Goal: Information Seeking & Learning: Compare options

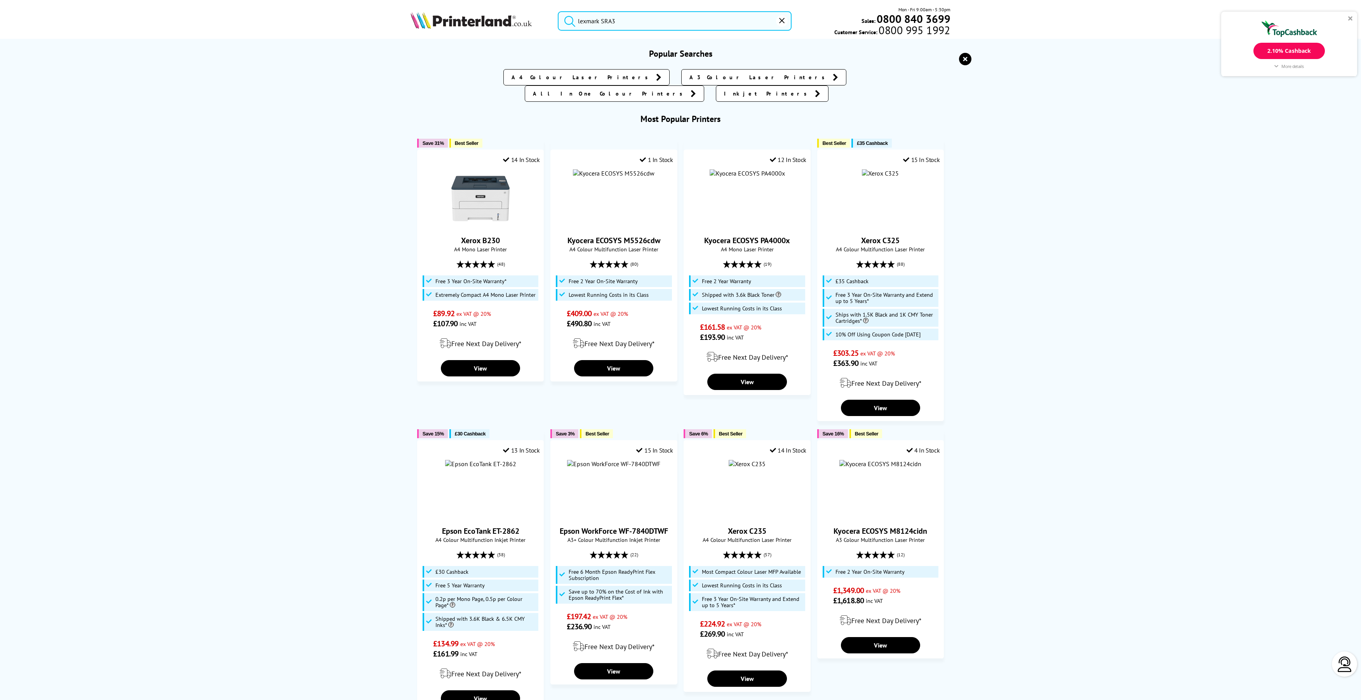
click at [636, 23] on input "lexmark SRA3" at bounding box center [675, 20] width 234 height 19
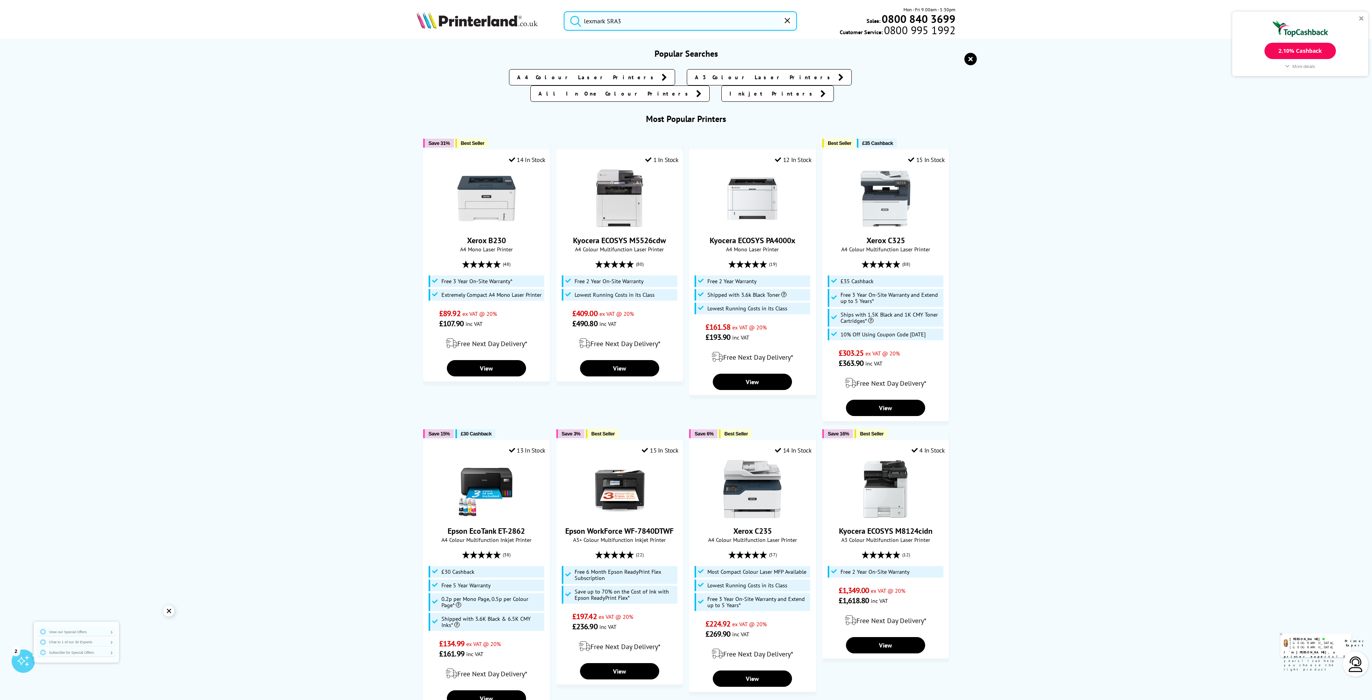
drag, startPoint x: 664, startPoint y: 23, endPoint x: 541, endPoint y: 18, distance: 123.2
click at [541, 18] on div "lexmark SRA3 Mon - Fri 9:00am - 5:30pm Sales: 0800 840 3699 Customer Service: 0…" at bounding box center [686, 23] width 621 height 34
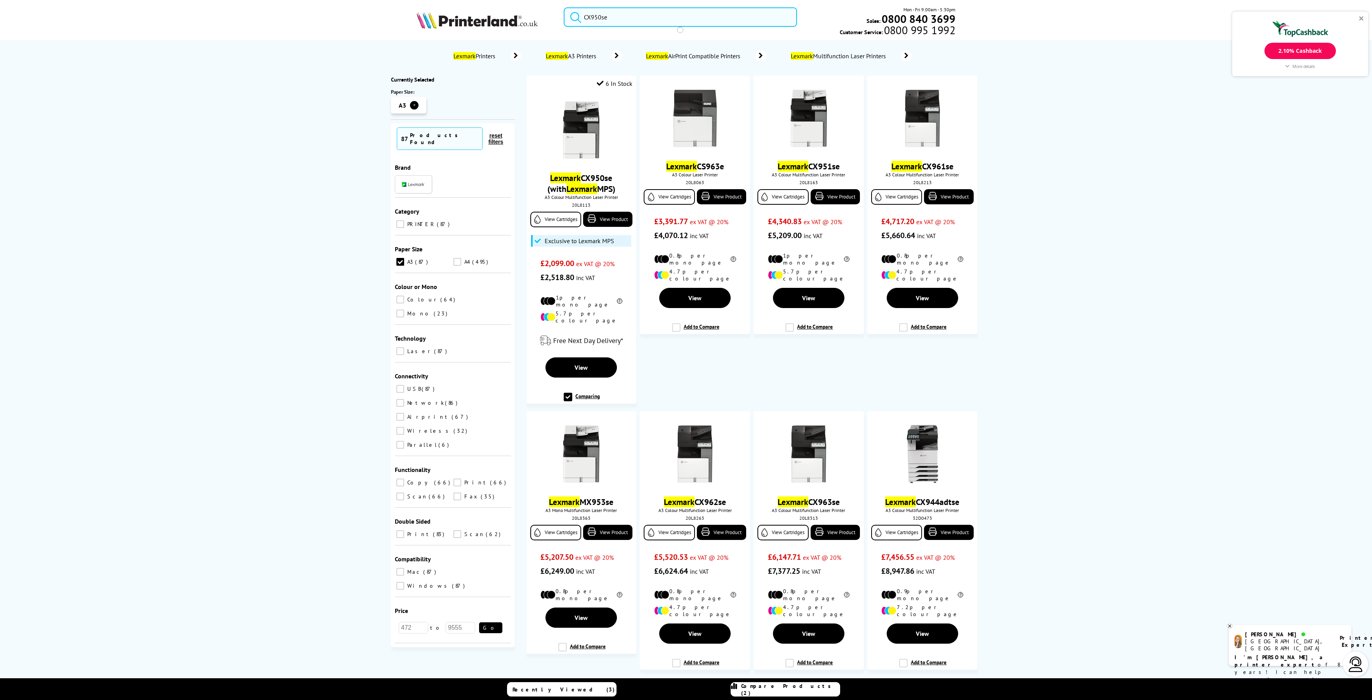
type input "CX950se"
click at [564, 7] on button "submit" at bounding box center [573, 15] width 19 height 17
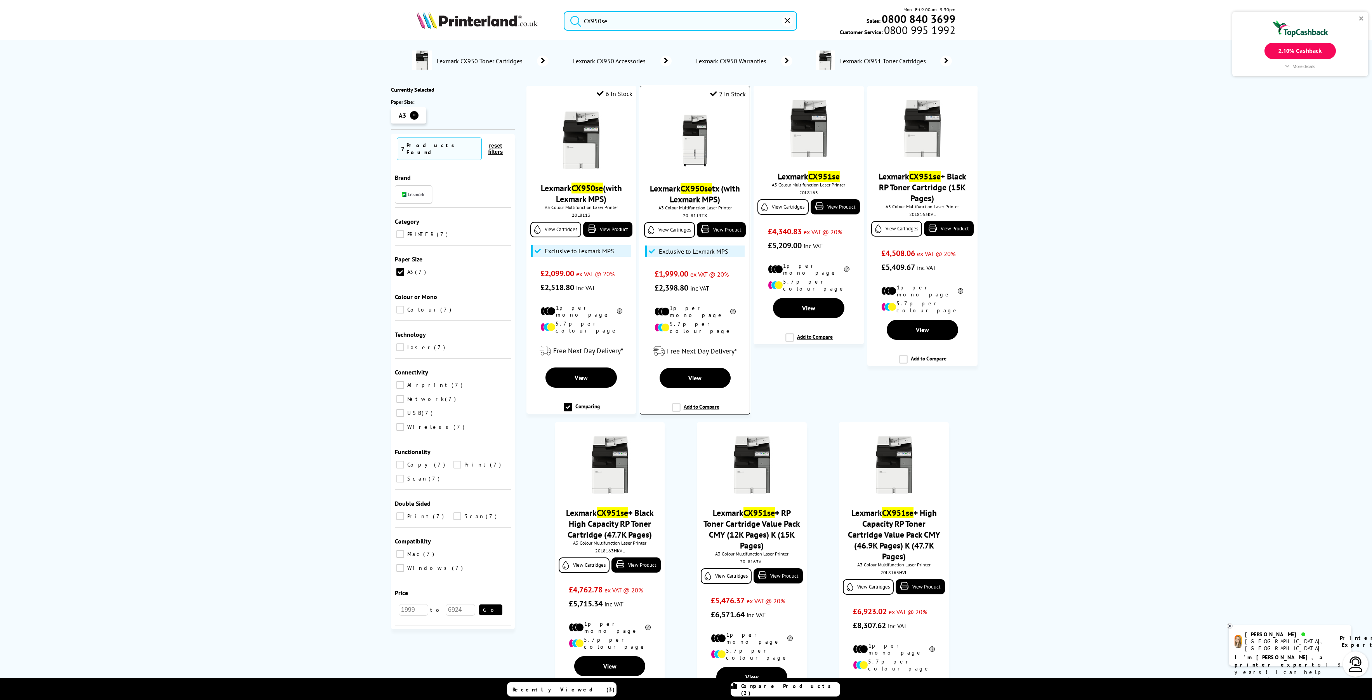
click at [715, 187] on link "Lexmark CX950se tx (with Lexmark MPS)" at bounding box center [695, 194] width 90 height 22
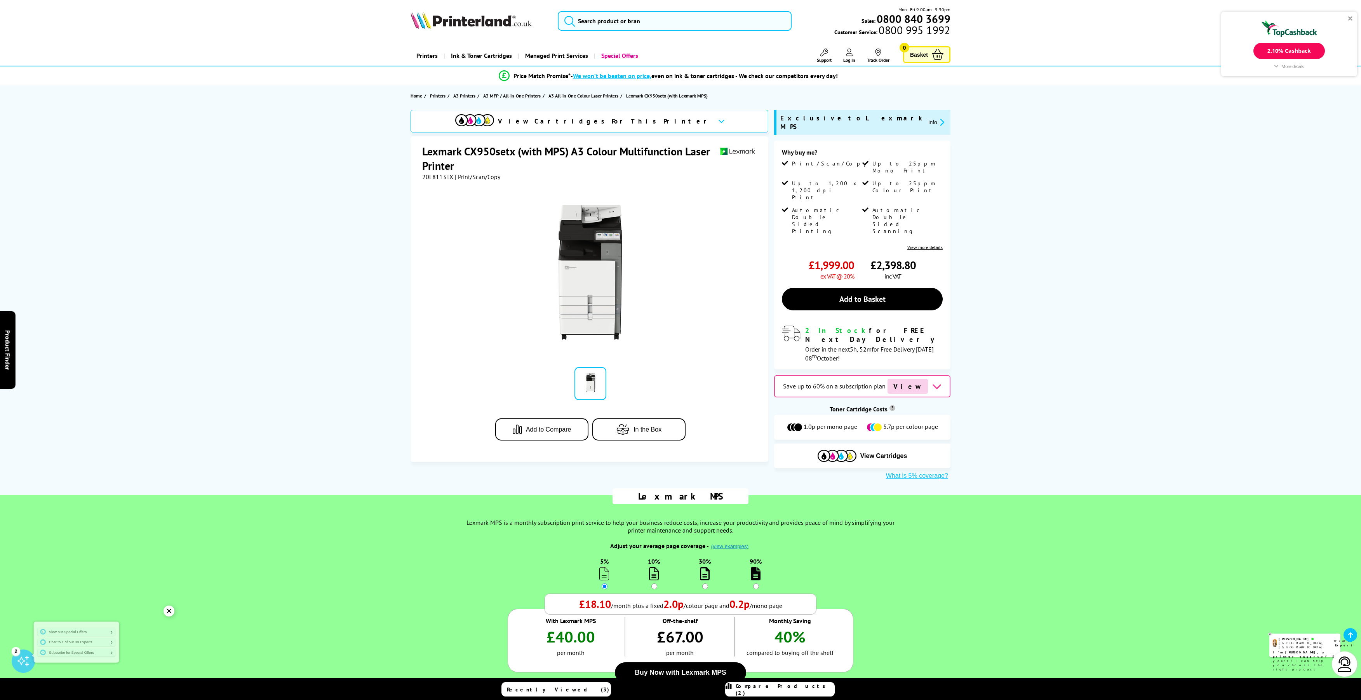
scroll to position [155, 0]
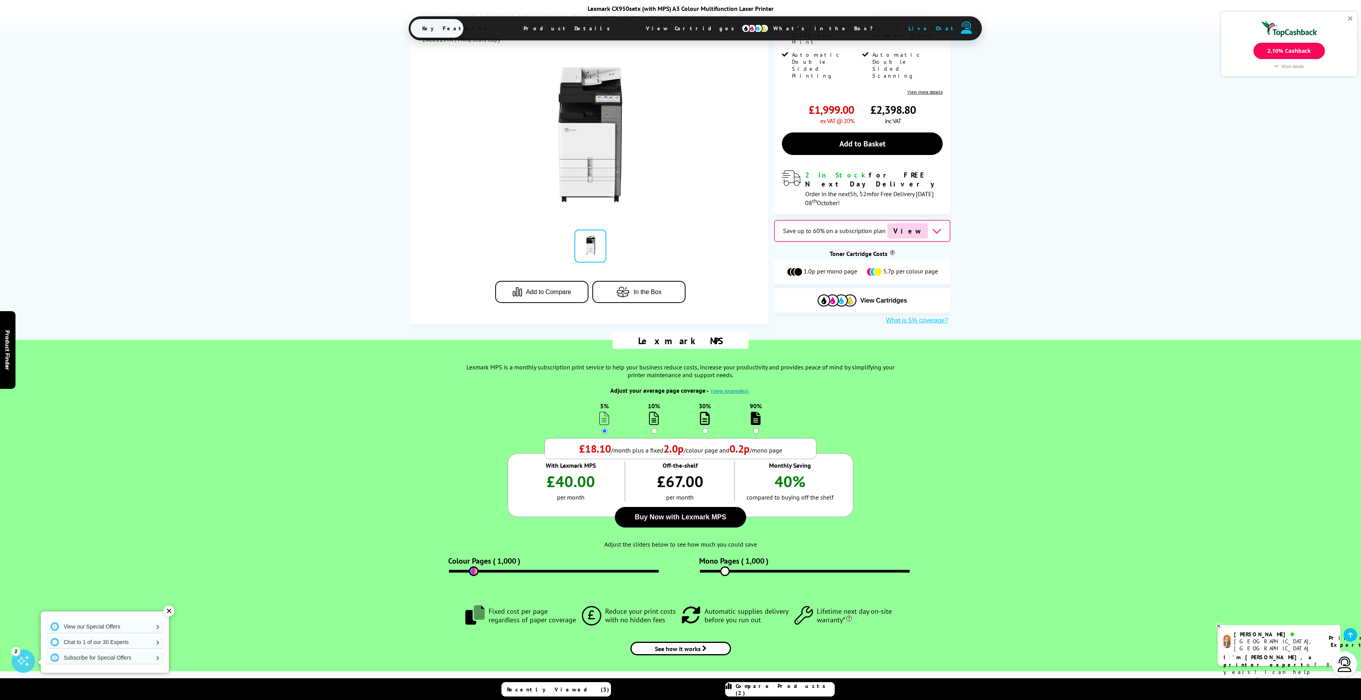
click at [756, 428] on input "90%" at bounding box center [756, 431] width 6 height 6
radio input "true"
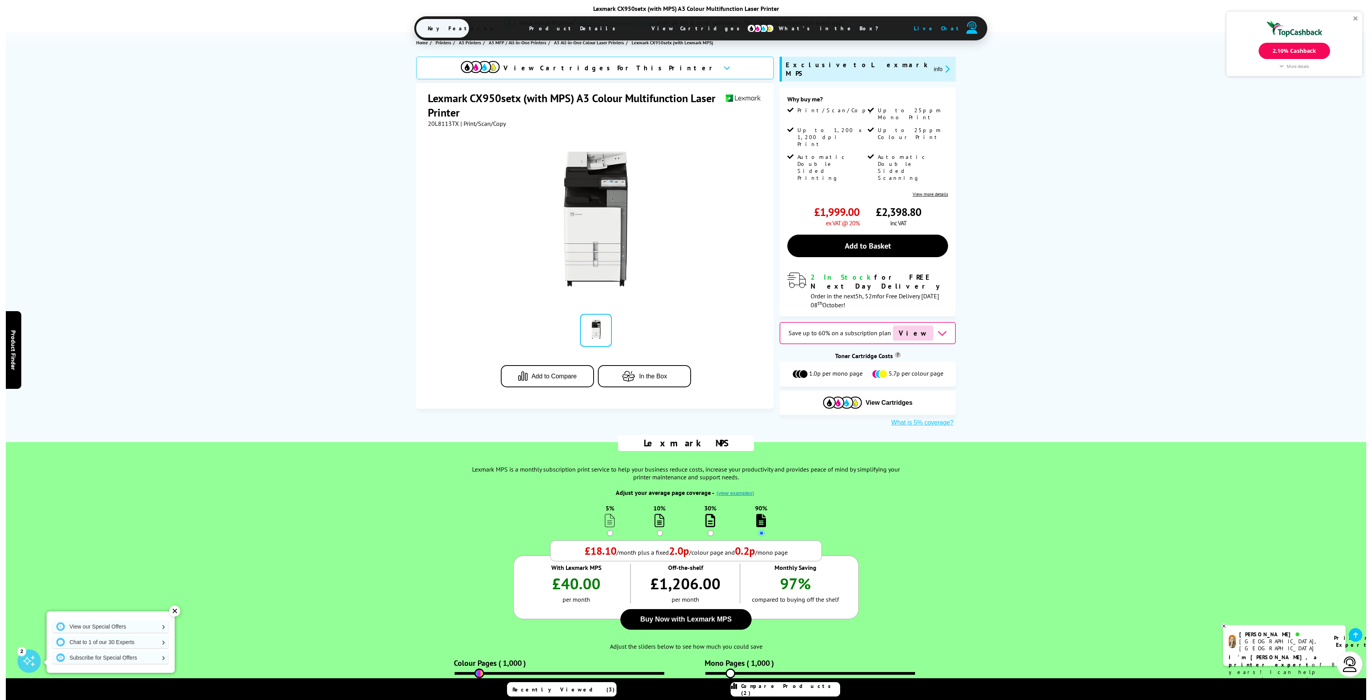
scroll to position [0, 0]
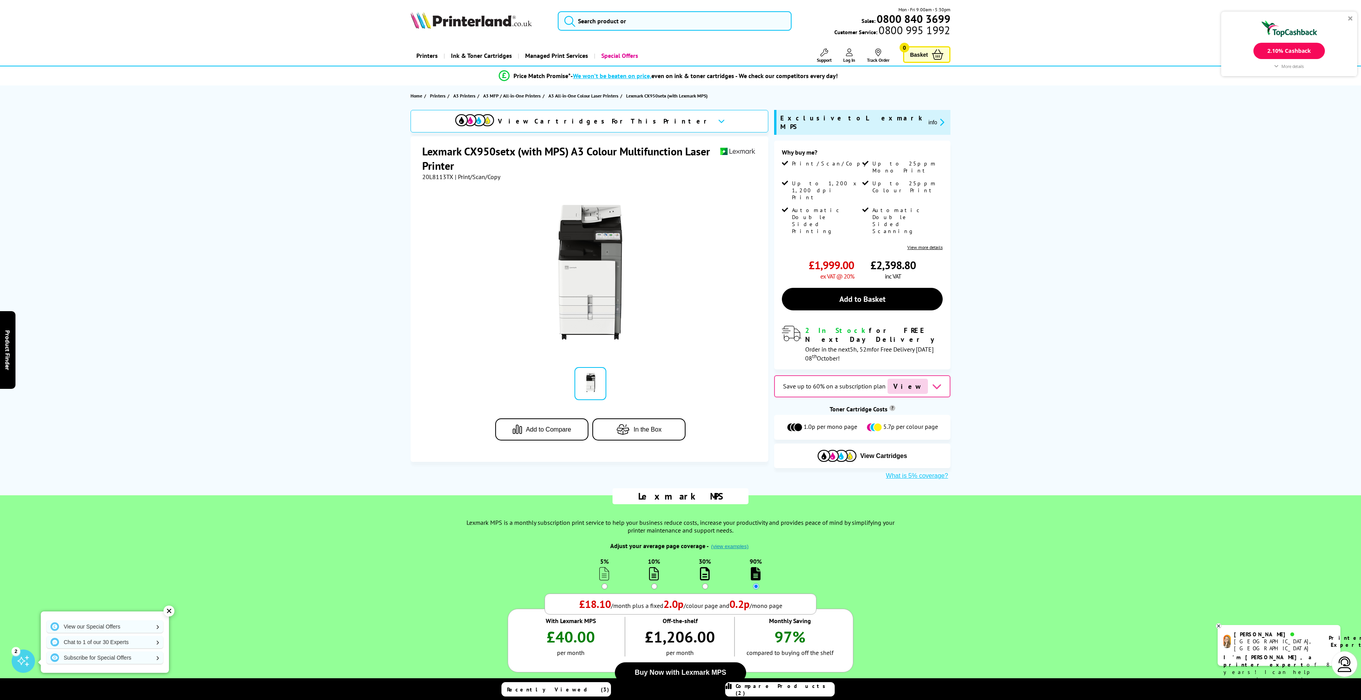
click at [551, 431] on span "Add to Compare" at bounding box center [548, 429] width 45 height 7
click at [759, 690] on div "Compare Products (3)" at bounding box center [779, 689] width 109 height 14
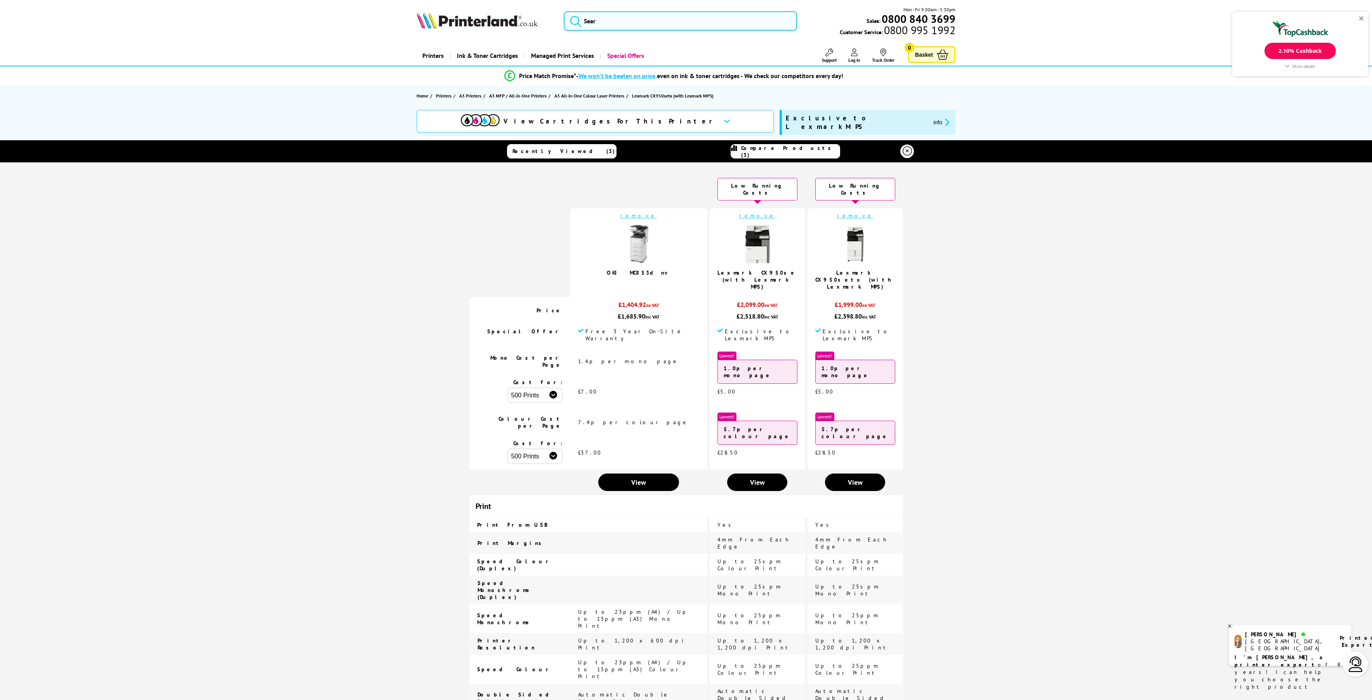
click at [563, 388] on select "500 Prints 1000 Prints 2000 Prints" at bounding box center [535, 395] width 56 height 15
select select "1000"
click at [531, 388] on select "500 Prints 1000 Prints 2000 Prints" at bounding box center [535, 395] width 56 height 15
click at [563, 449] on select "500 Prints 1000 Prints 2000 Prints" at bounding box center [535, 456] width 56 height 15
select select "1000"
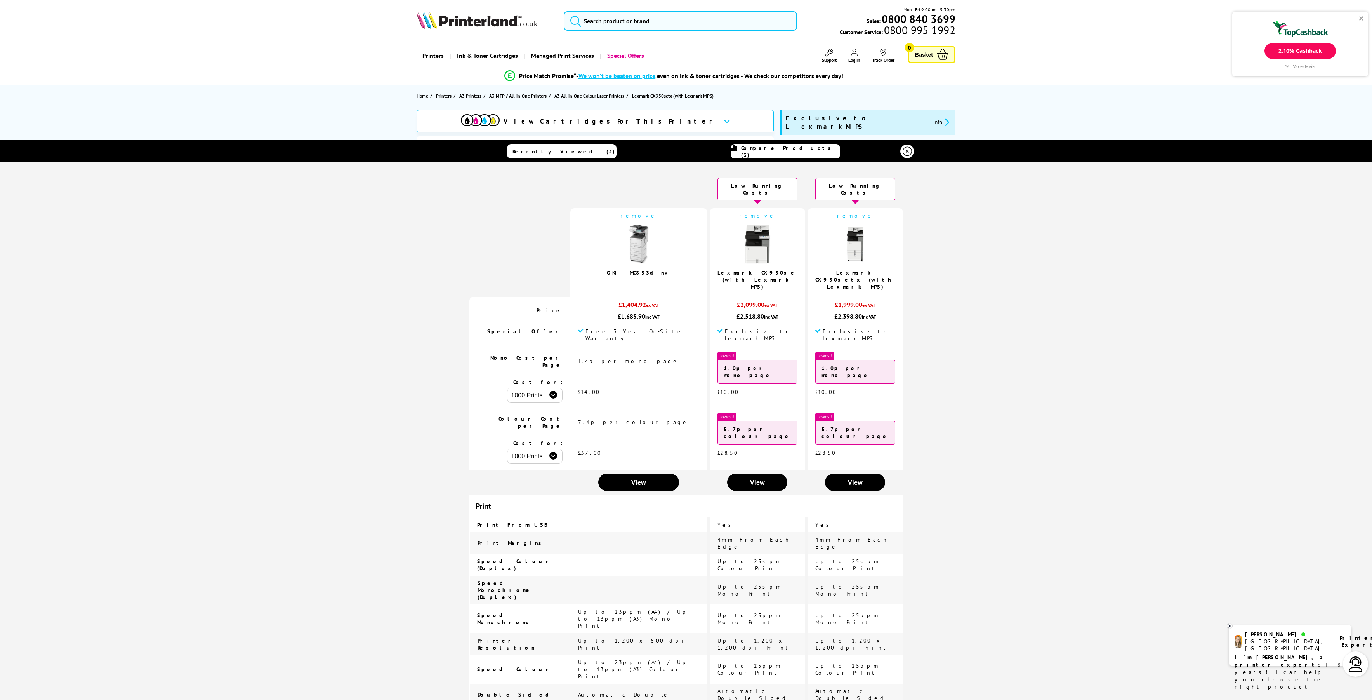
click at [531, 449] on select "500 Prints 1000 Prints 2000 Prints" at bounding box center [535, 456] width 56 height 15
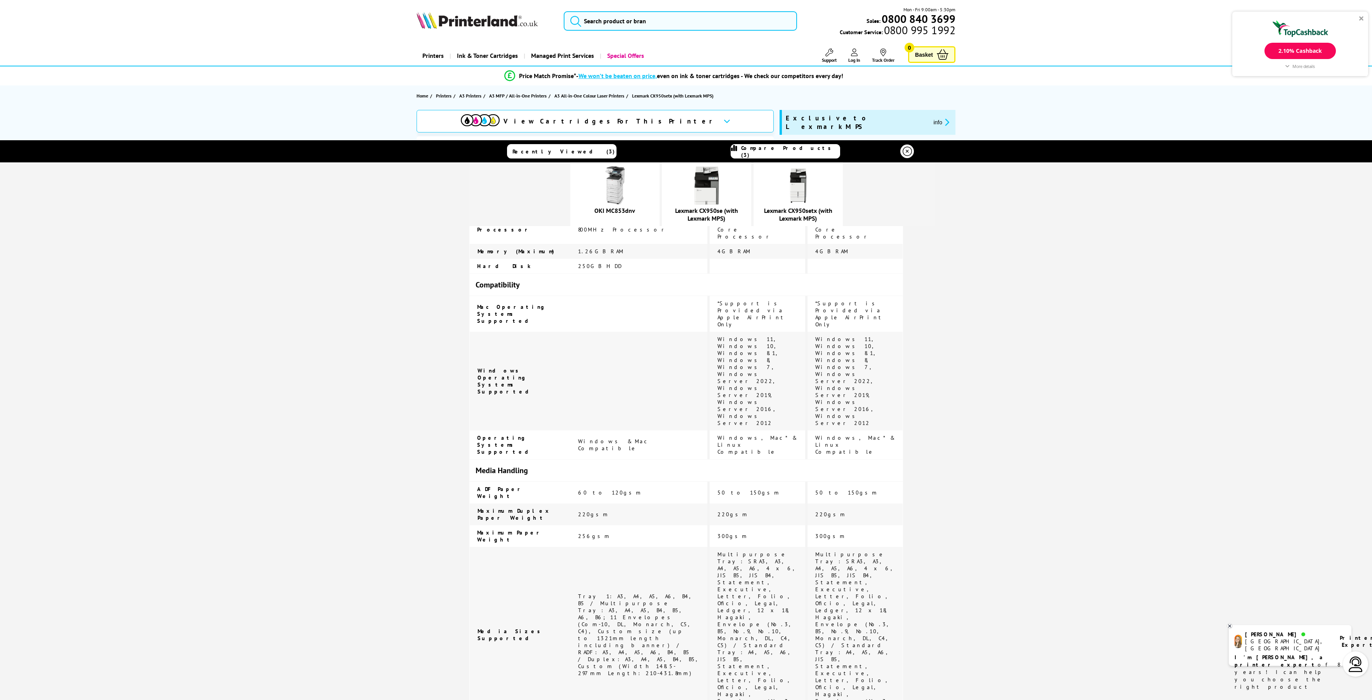
scroll to position [311, 0]
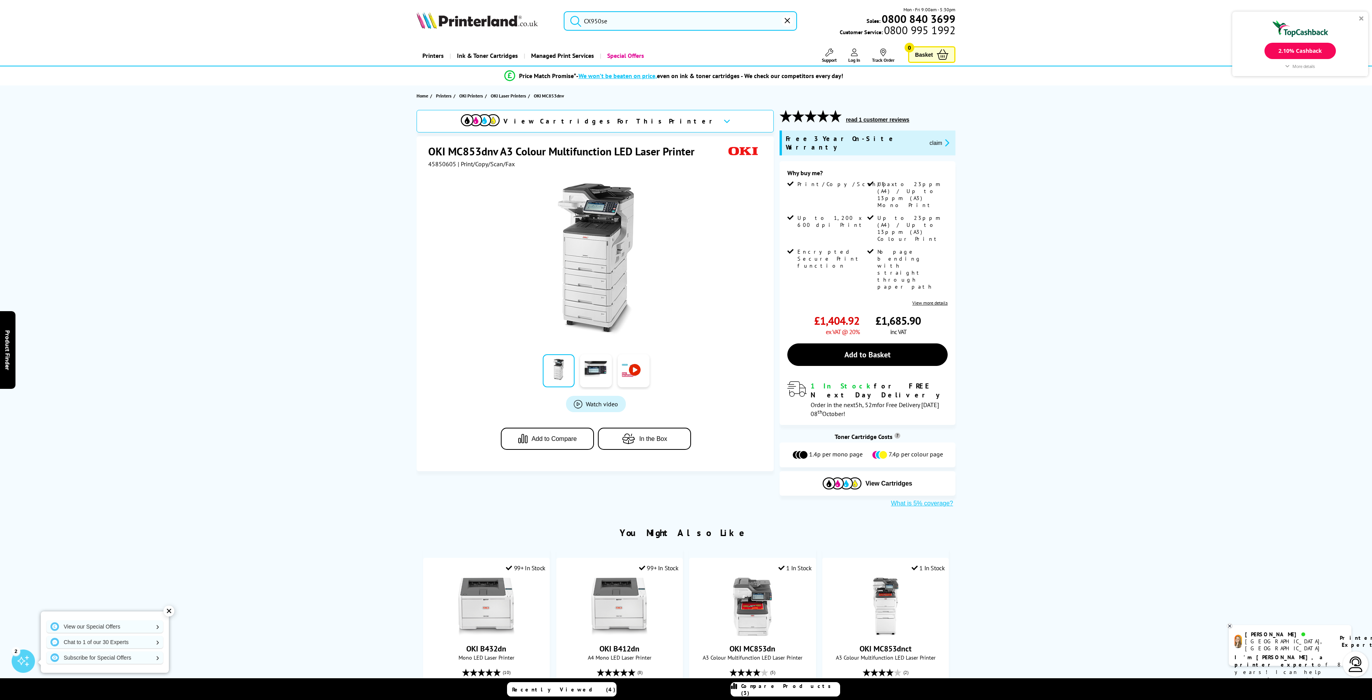
click at [632, 22] on input "CX950se" at bounding box center [680, 20] width 233 height 19
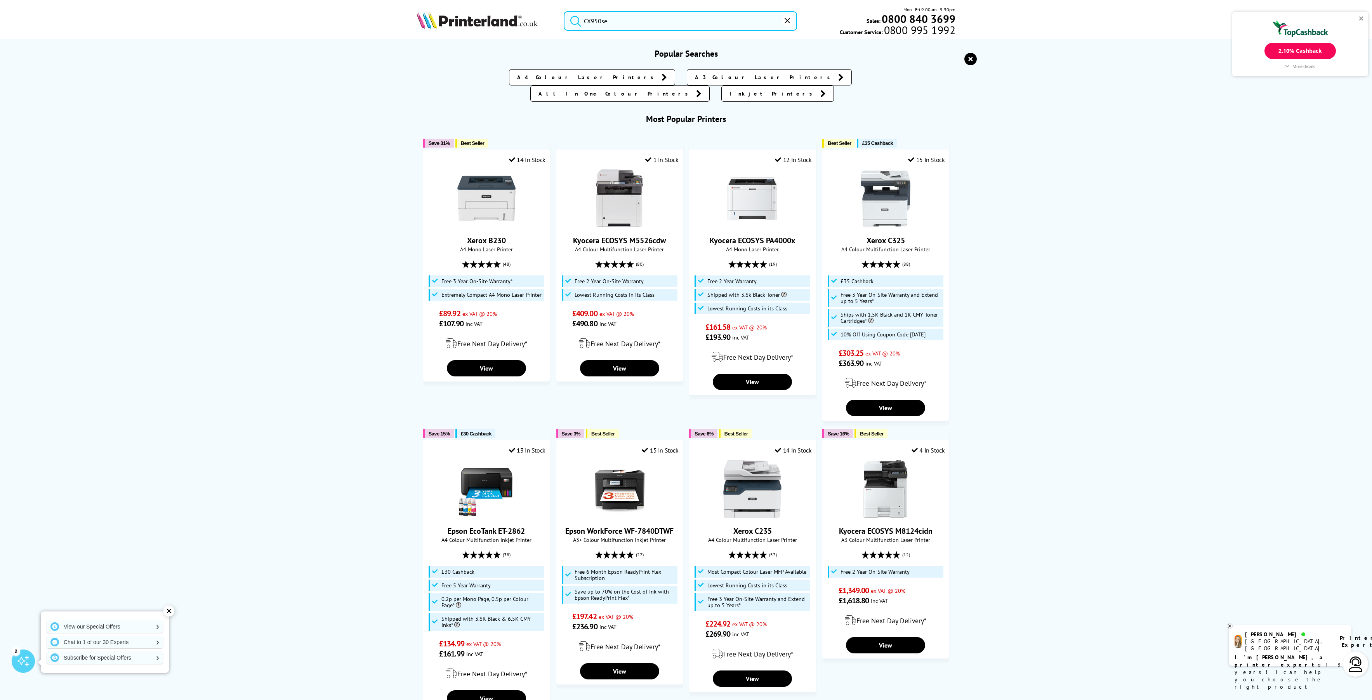
click at [652, 26] on input "CX950se" at bounding box center [680, 20] width 233 height 19
click at [564, 11] on button "submit" at bounding box center [573, 19] width 19 height 17
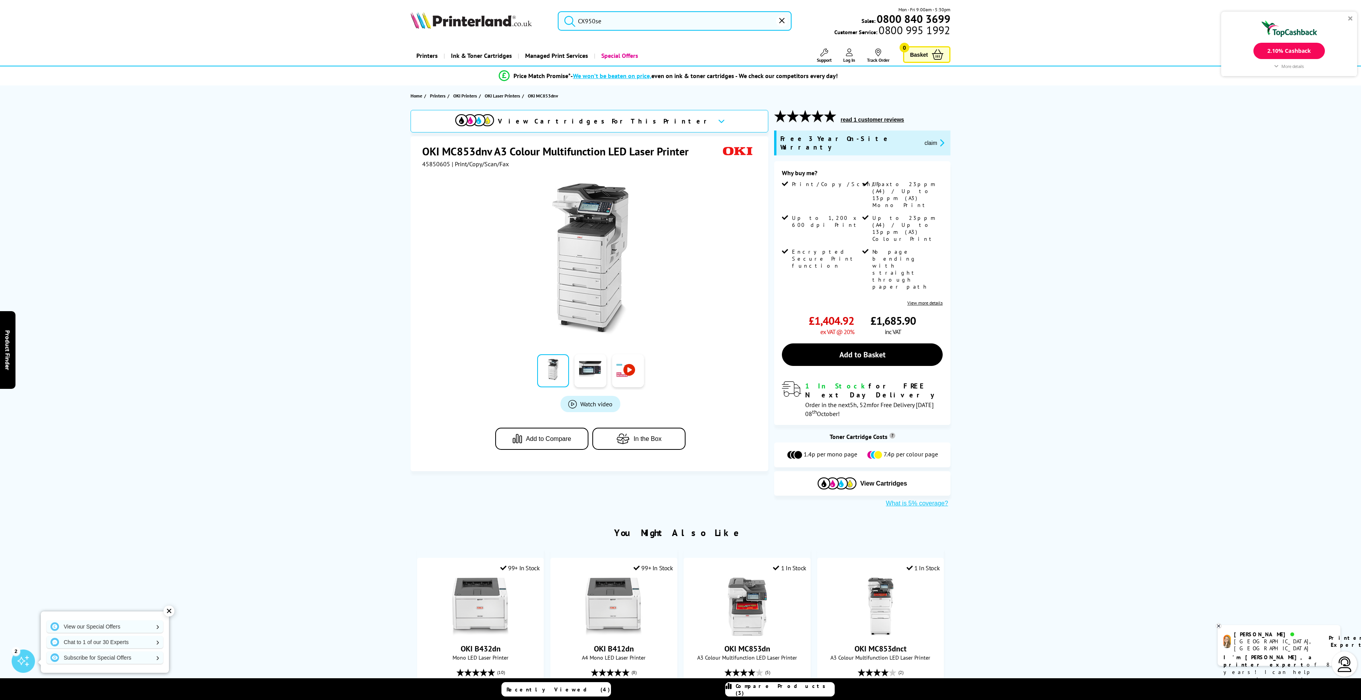
click at [636, 16] on input "CX950se" at bounding box center [675, 20] width 234 height 19
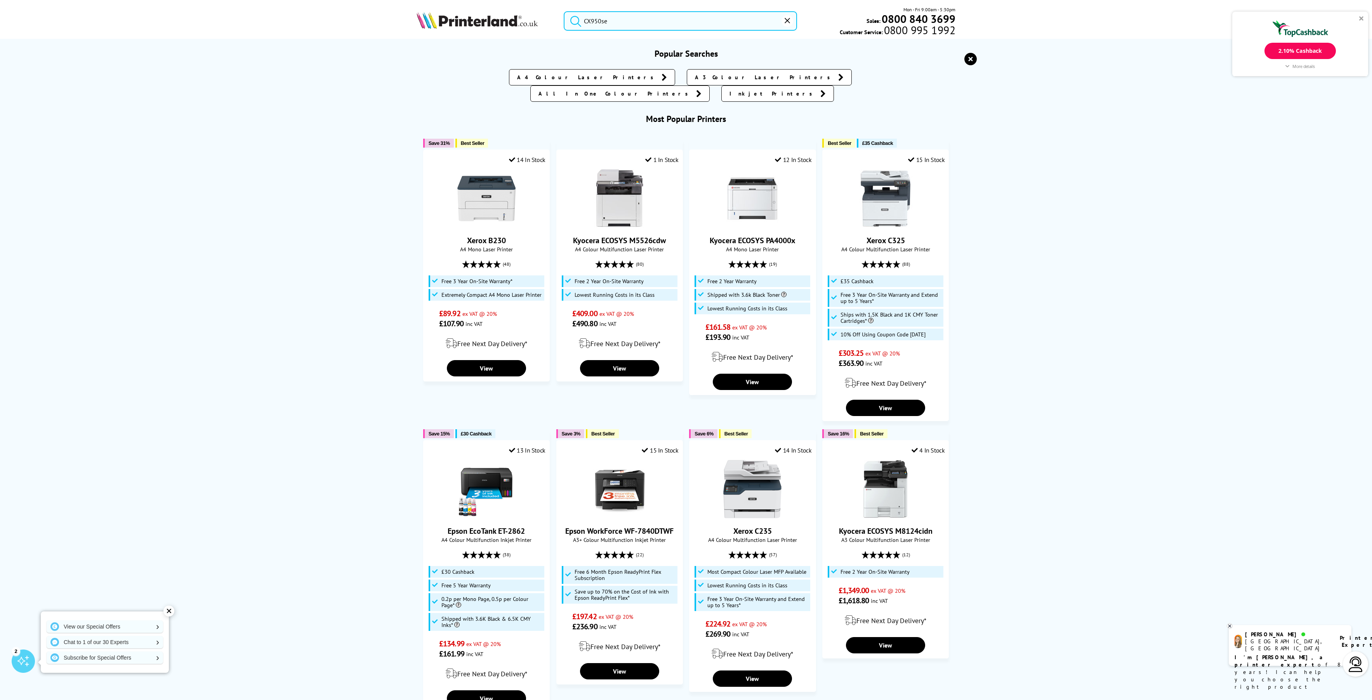
click at [564, 11] on button "submit" at bounding box center [573, 19] width 19 height 17
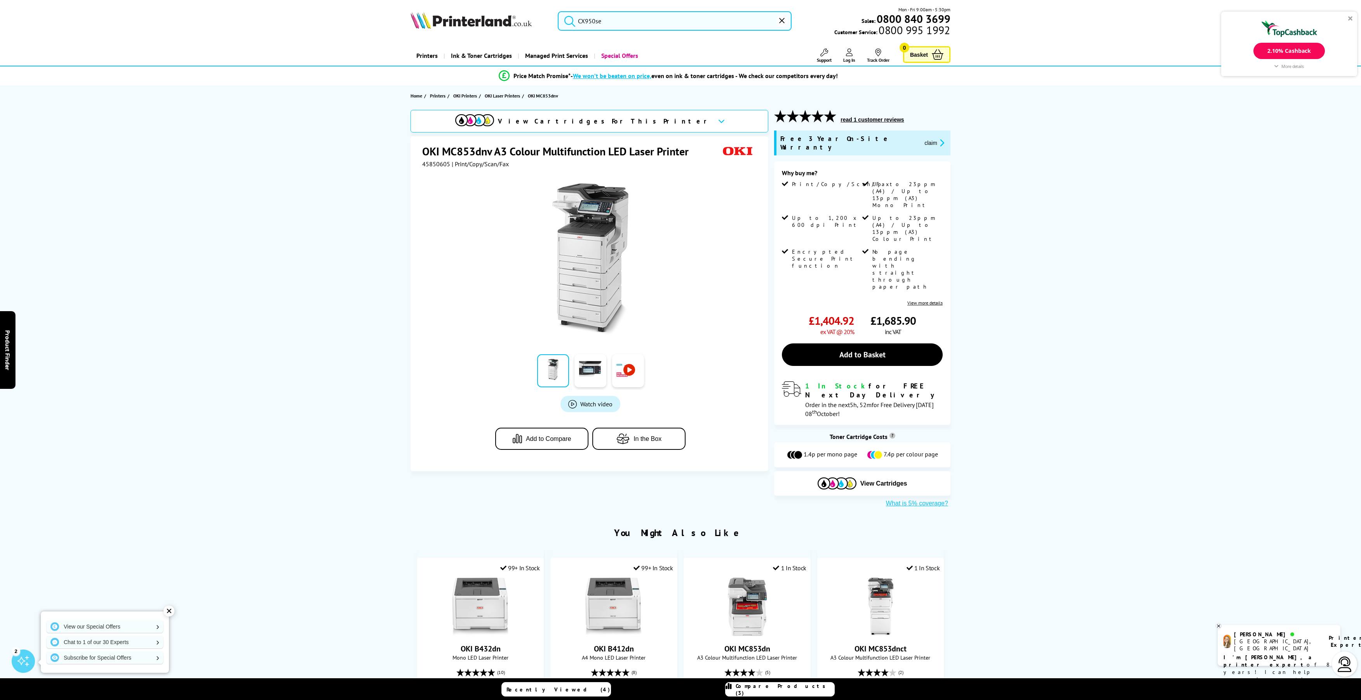
click at [567, 21] on icon "submit" at bounding box center [570, 21] width 12 height 12
click at [569, 21] on icon "submit" at bounding box center [570, 21] width 12 height 12
click at [687, 23] on input "CX950se" at bounding box center [680, 20] width 233 height 19
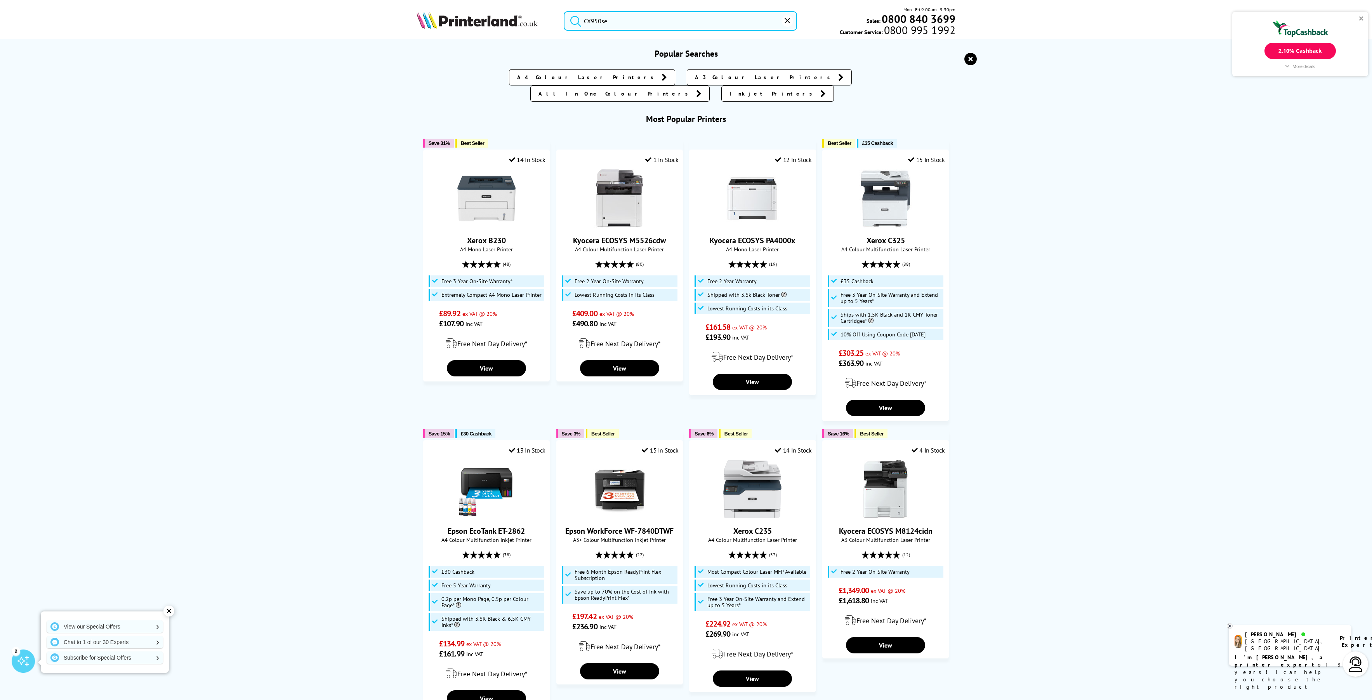
click at [726, 21] on input "CX950se" at bounding box center [680, 20] width 233 height 19
click at [583, 21] on button "submit" at bounding box center [573, 19] width 19 height 17
click at [579, 21] on form "CX950se" at bounding box center [675, 20] width 234 height 19
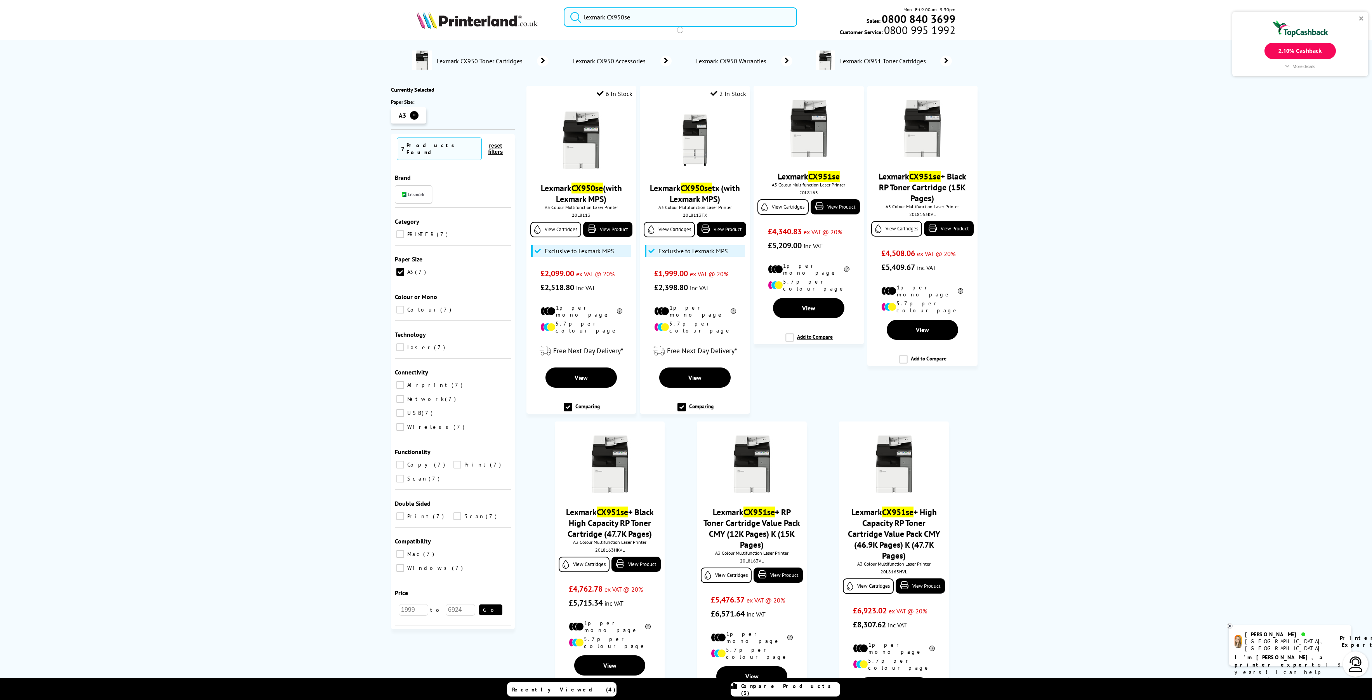
type input "lexmark CX950se"
click at [564, 7] on button "submit" at bounding box center [573, 15] width 19 height 17
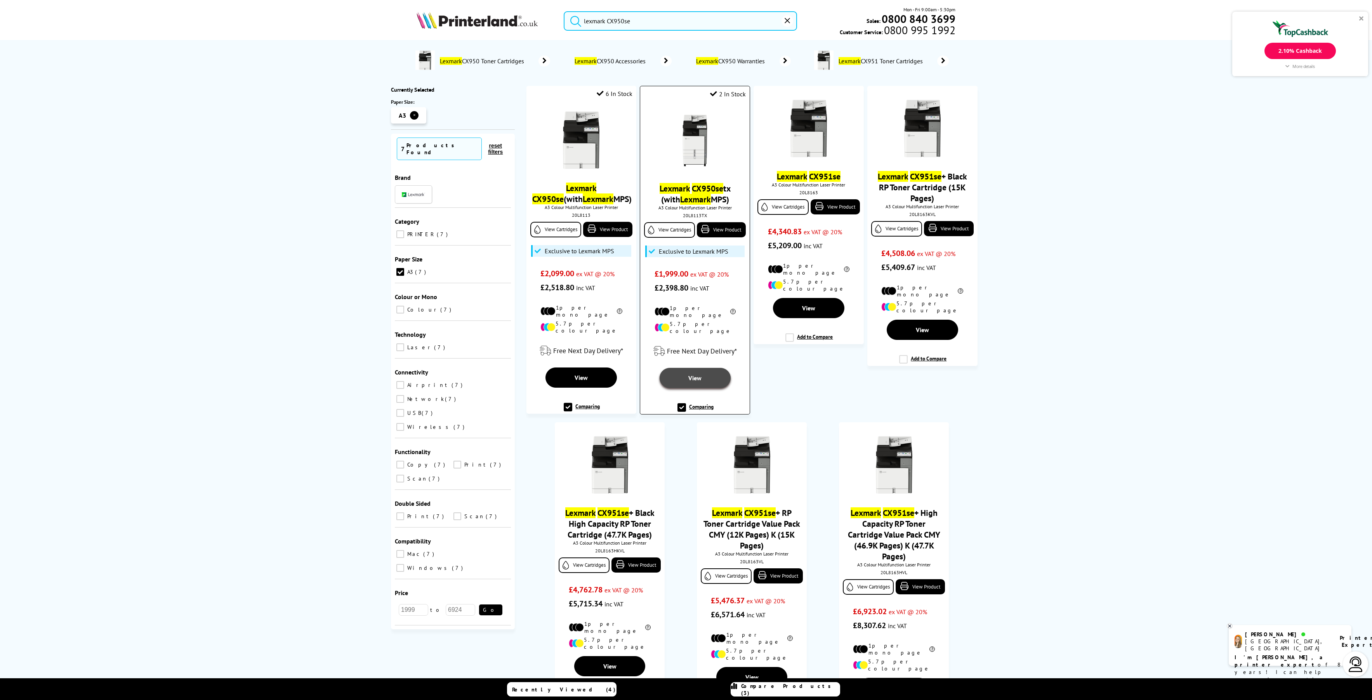
click at [689, 374] on span "View" at bounding box center [695, 378] width 13 height 8
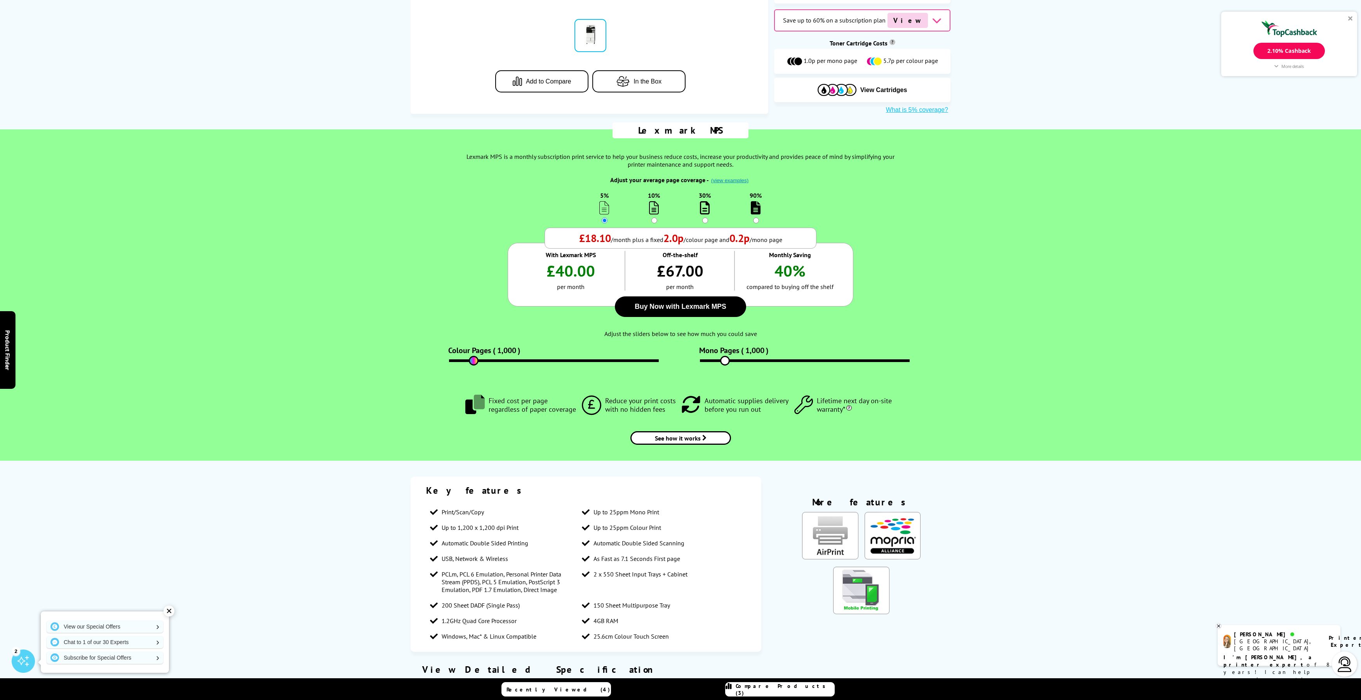
scroll to position [621, 0]
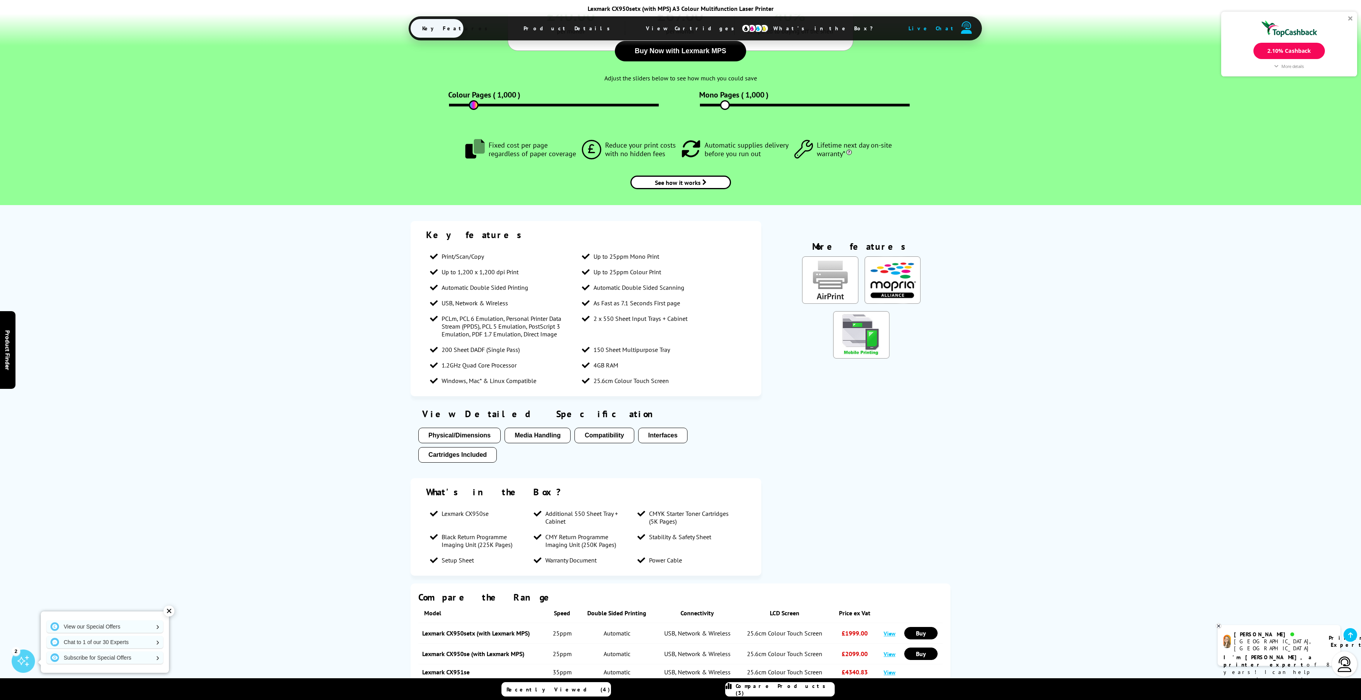
drag, startPoint x: 563, startPoint y: 503, endPoint x: 546, endPoint y: 492, distance: 20.5
click at [546, 510] on span "Additional 550 Sheet Tray + Cabinet" at bounding box center [587, 518] width 84 height 16
copy span "Additional 550 Sheet Tray + Cabinet"
click at [473, 447] on button "Cartridges Included" at bounding box center [457, 455] width 78 height 16
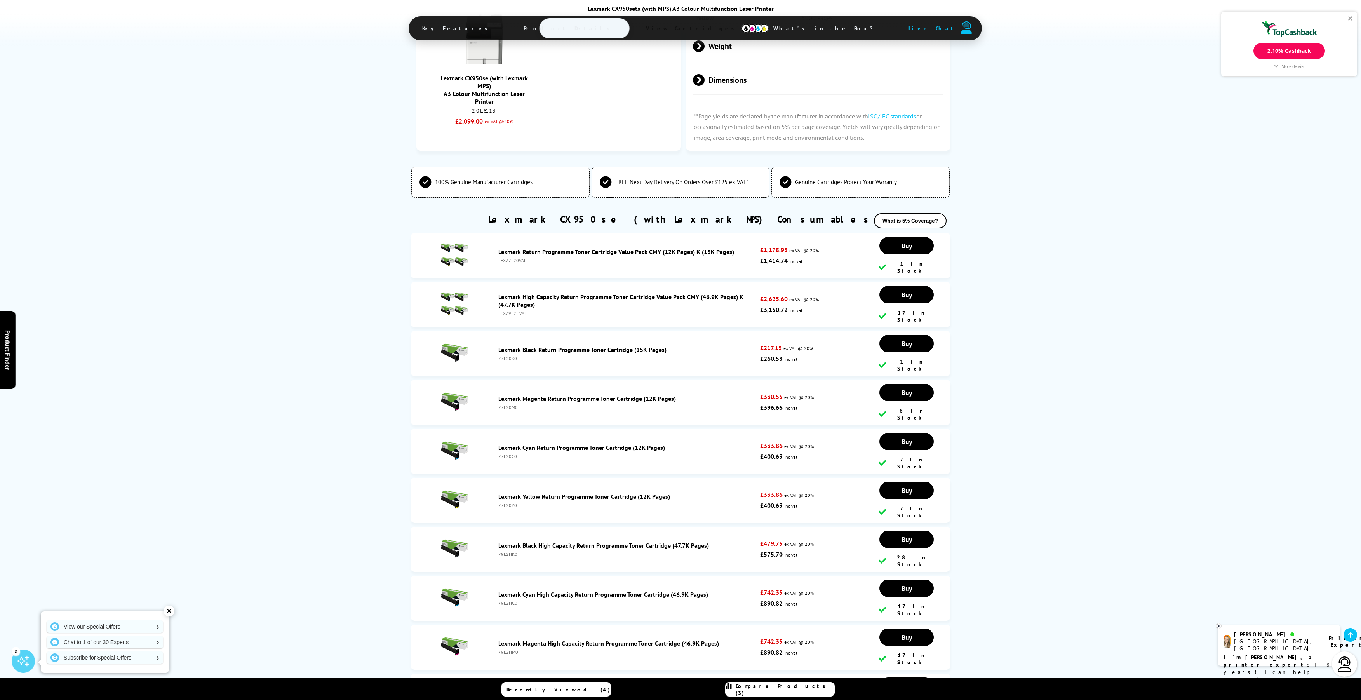
scroll to position [2221, 0]
